Goal: Information Seeking & Learning: Find specific fact

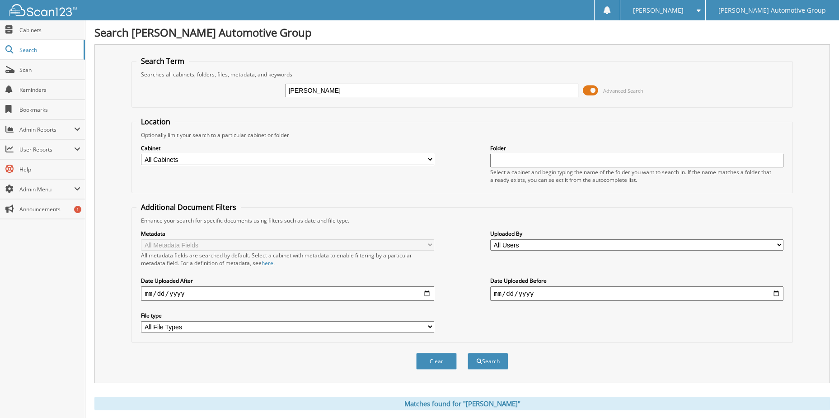
drag, startPoint x: 357, startPoint y: 91, endPoint x: 206, endPoint y: 99, distance: 151.6
click at [206, 99] on div "[PERSON_NAME] Advanced Search" at bounding box center [461, 90] width 651 height 24
type input "[PERSON_NAME]"
click at [468, 353] on button "Search" at bounding box center [488, 361] width 41 height 17
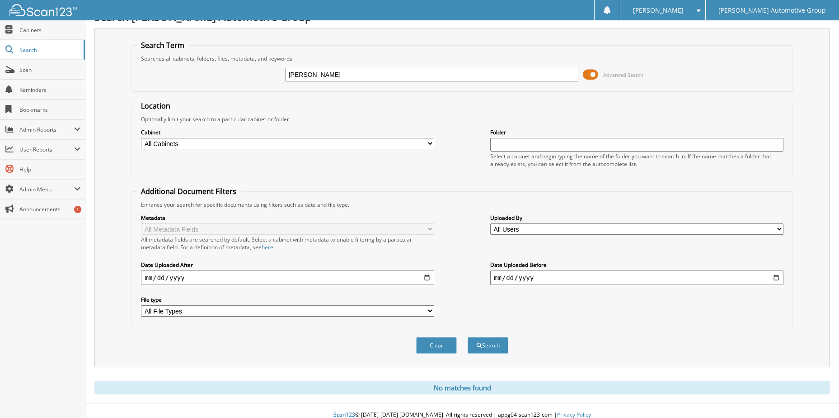
scroll to position [24, 0]
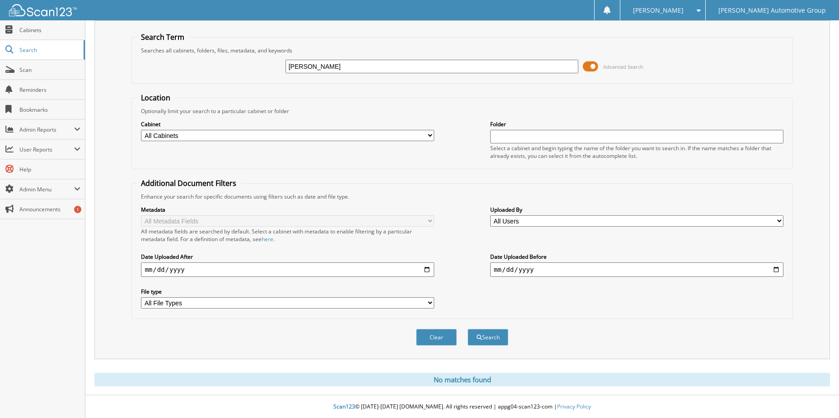
drag, startPoint x: 339, startPoint y: 64, endPoint x: 171, endPoint y: 85, distance: 168.5
click at [176, 85] on form "Search Term Searches all cabinets, folders, files, metadata, and keywords donna…" at bounding box center [462, 193] width 661 height 323
type input "[PERSON_NAME]"
click at [468, 329] on button "Search" at bounding box center [488, 337] width 41 height 17
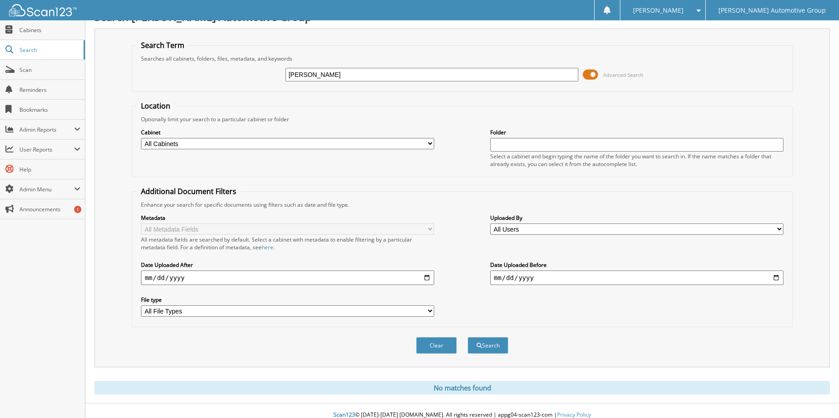
scroll to position [24, 0]
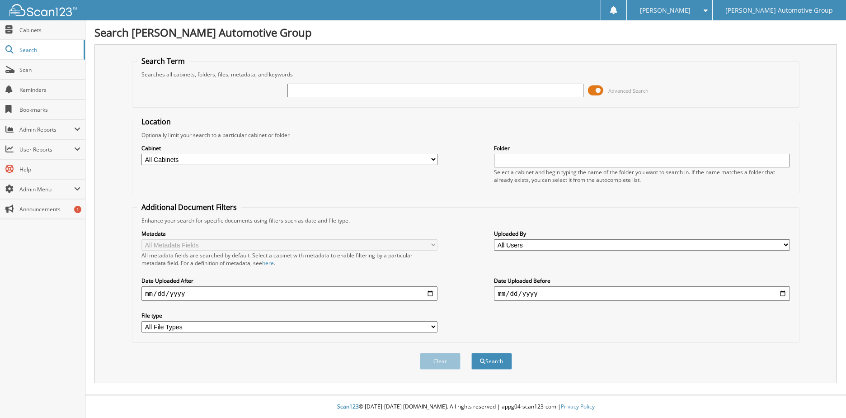
drag, startPoint x: 345, startPoint y: 92, endPoint x: 348, endPoint y: 79, distance: 13.9
click at [344, 92] on input "text" at bounding box center [435, 91] width 296 height 14
type input "SISKEY"
click at [471, 353] on button "Search" at bounding box center [491, 361] width 41 height 17
